Goal: Transaction & Acquisition: Purchase product/service

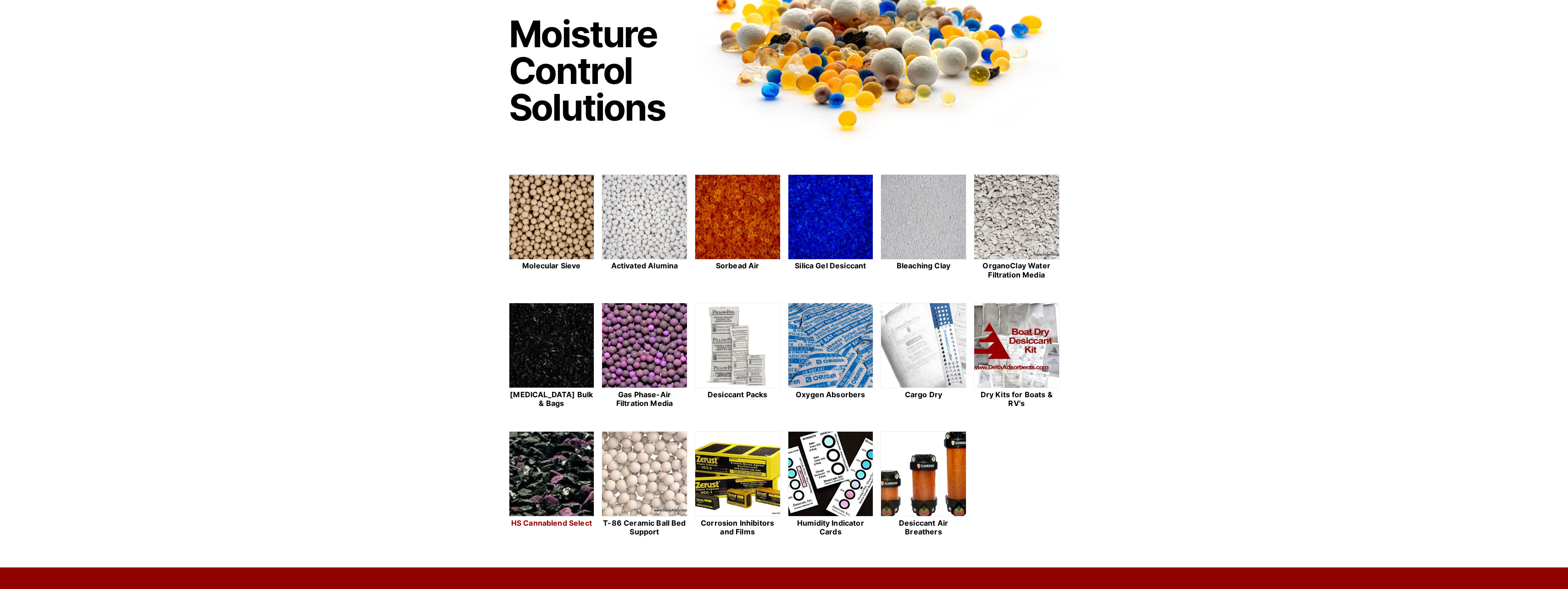
scroll to position [138, 0]
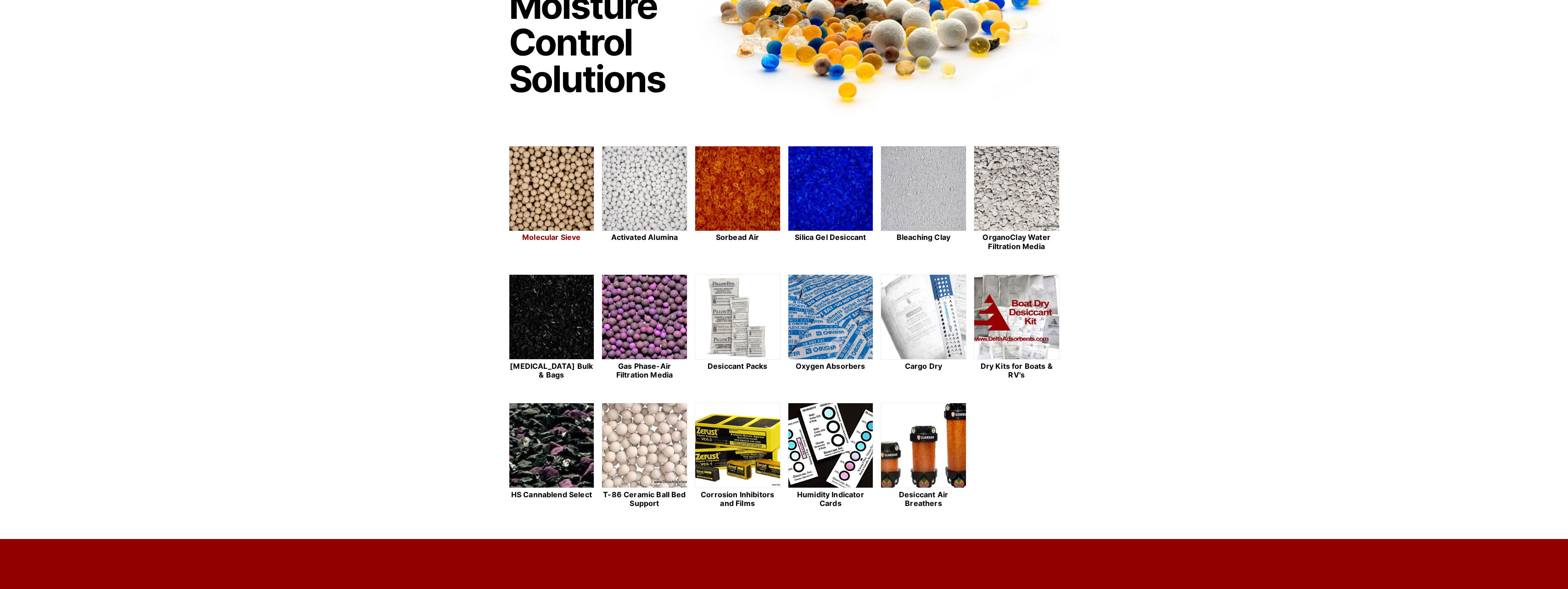
click at [582, 201] on img at bounding box center [551, 189] width 85 height 85
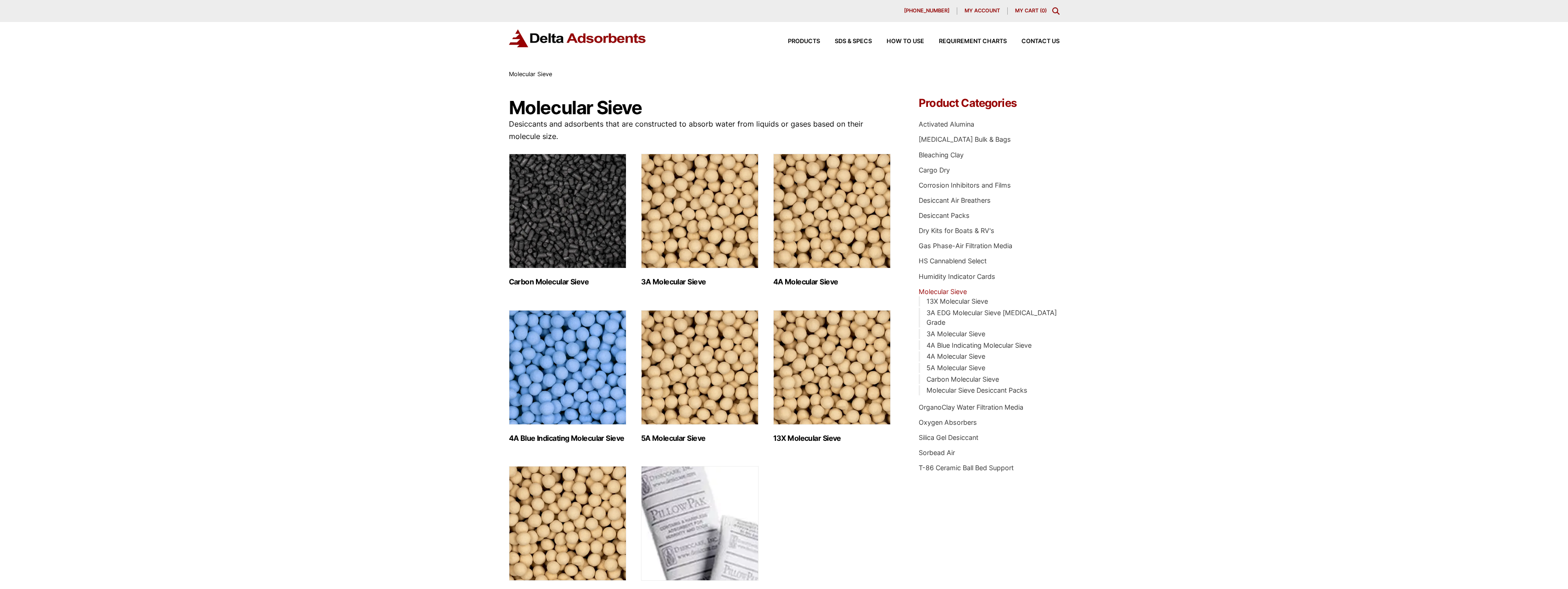
click at [565, 236] on img "Visit product category Carbon Molecular Sieve" at bounding box center [568, 211] width 118 height 115
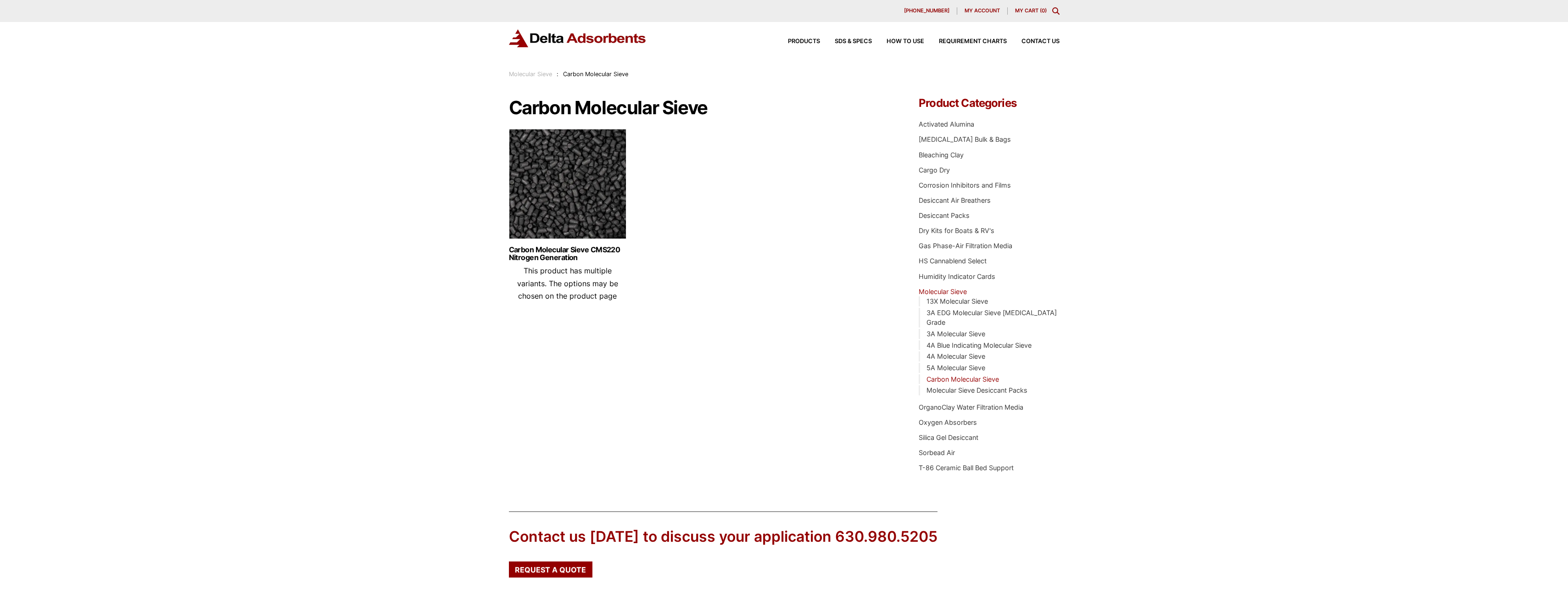
click at [565, 202] on img at bounding box center [568, 186] width 118 height 115
